Goal: Task Accomplishment & Management: Manage account settings

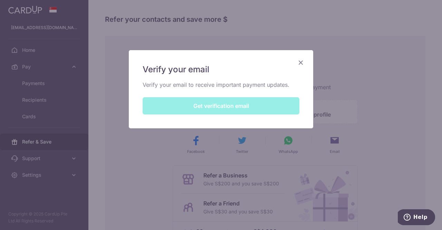
scroll to position [35, 0]
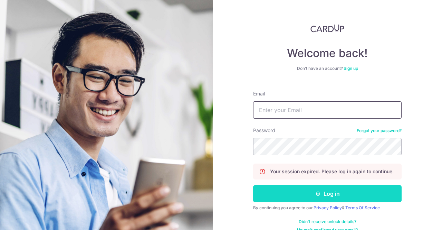
type input "[EMAIL_ADDRESS][DOMAIN_NAME]"
click at [301, 189] on button "Log in" at bounding box center [327, 193] width 149 height 17
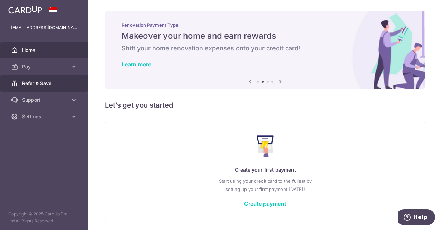
click at [26, 82] on span "Refer & Save" at bounding box center [45, 83] width 46 height 7
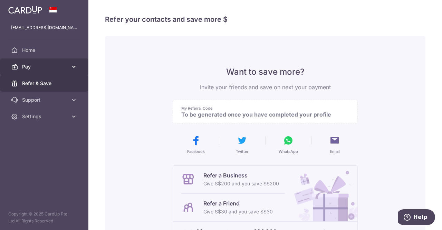
click at [34, 67] on span "Pay" at bounding box center [45, 66] width 46 height 7
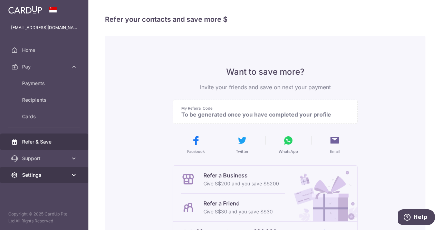
click at [31, 171] on span "Settings" at bounding box center [45, 174] width 46 height 7
click at [43, 174] on span "Settings" at bounding box center [45, 174] width 46 height 7
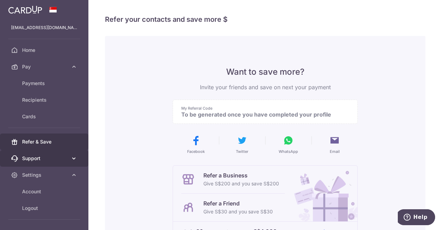
click at [39, 158] on span "Support" at bounding box center [45, 158] width 46 height 7
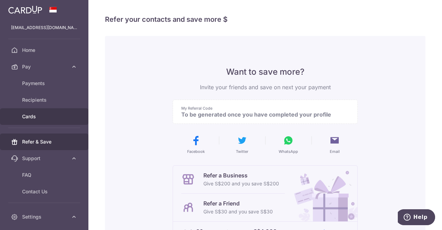
click at [33, 116] on span "Cards" at bounding box center [45, 116] width 46 height 7
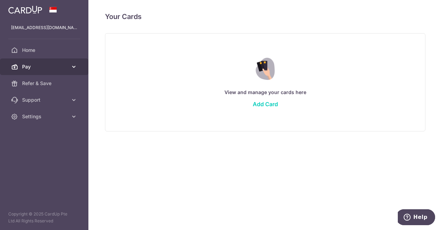
click at [29, 67] on span "Pay" at bounding box center [45, 66] width 46 height 7
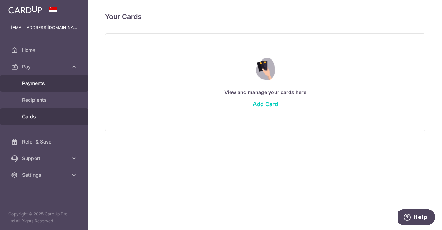
click at [32, 81] on span "Payments" at bounding box center [45, 83] width 46 height 7
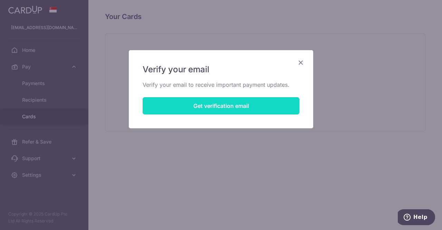
click at [190, 104] on button "Get verification email" at bounding box center [221, 105] width 157 height 17
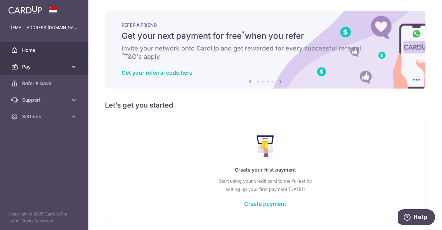
click at [44, 66] on span "Pay" at bounding box center [45, 66] width 46 height 7
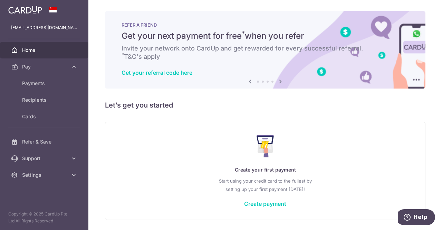
click at [20, 10] on img at bounding box center [25, 10] width 34 height 8
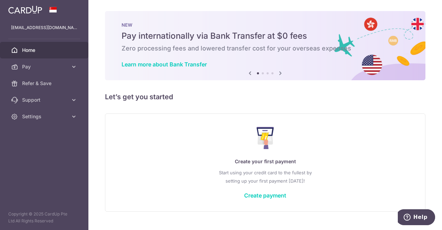
click at [280, 73] on icon at bounding box center [280, 73] width 8 height 9
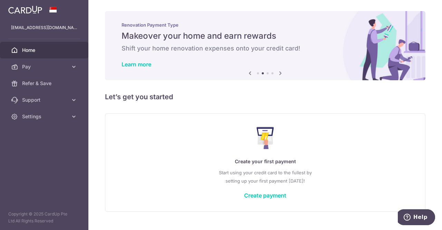
click at [280, 73] on icon at bounding box center [280, 73] width 8 height 9
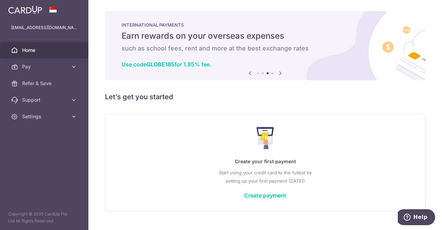
click at [279, 73] on icon at bounding box center [280, 73] width 8 height 9
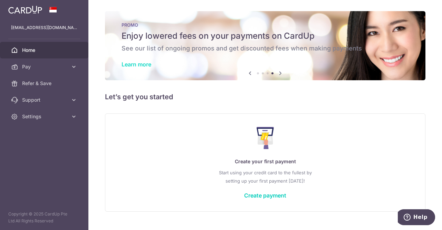
click at [134, 63] on link "Learn more" at bounding box center [137, 64] width 30 height 7
